Goal: Find contact information: Find contact information

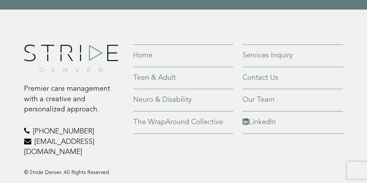
scroll to position [1335, 0]
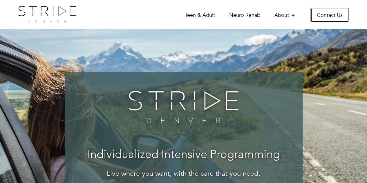
click at [317, 14] on link "Contact Us" at bounding box center [329, 15] width 39 height 14
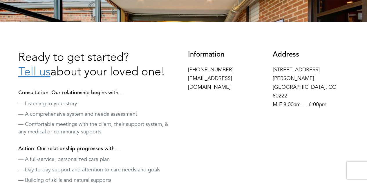
scroll to position [158, 0]
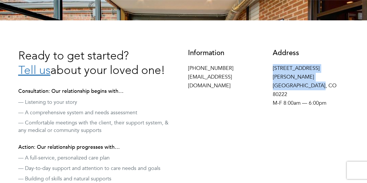
drag, startPoint x: 272, startPoint y: 67, endPoint x: 315, endPoint y: 76, distance: 43.5
click at [315, 76] on p "4155 E Jewell Ave #716 Denver, CO 80222 M-F 8:00am — 6:00pm" at bounding box center [310, 85] width 76 height 43
copy p "4155 E Jewell Ave #716 Denver, CO 80222"
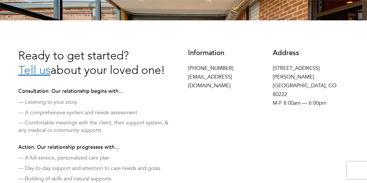
click at [354, 78] on div "Ready to get started? Tell us about your loved one! Consultation: Our relations…" at bounding box center [183, 177] width 367 height 314
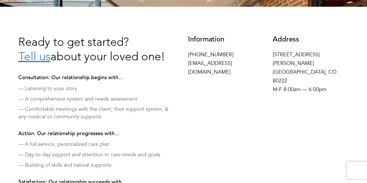
scroll to position [171, 0]
